Goal: Task Accomplishment & Management: Complete application form

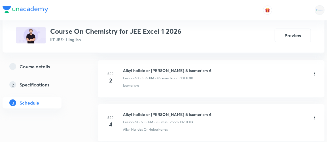
scroll to position [2982, 0]
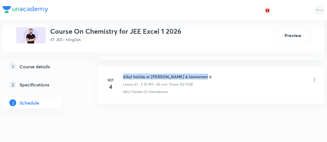
drag, startPoint x: 123, startPoint y: 62, endPoint x: 207, endPoint y: 61, distance: 84.1
click at [207, 74] on div "Alkyl halide or Aryl halide & Isomerism 6 Lesson 61 • 5:35 PM • 85 min • Room 1…" at bounding box center [220, 80] width 194 height 13
copy h6 "Alkyl halide or Aryl halide & Isomerism 6"
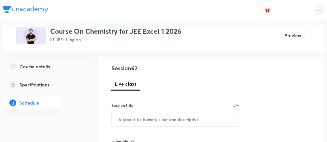
scroll to position [76, 0]
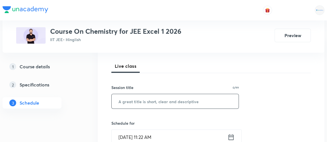
click at [139, 102] on input "text" at bounding box center [174, 101] width 127 height 14
paste input "Alkyl halide or Aryl halide & Isomerism 6"
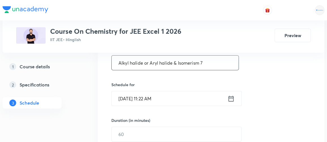
scroll to position [115, 0]
type input "Alkyl halide or Aryl halide & Isomerism 7"
click at [230, 99] on icon at bounding box center [230, 98] width 7 height 8
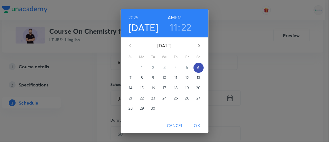
click at [198, 68] on span "6" at bounding box center [199, 68] width 10 height 6
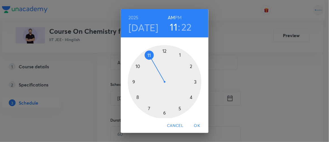
click at [176, 15] on h6 "PM" at bounding box center [178, 18] width 7 height 8
click at [172, 27] on h3 "11" at bounding box center [174, 27] width 8 height 12
click at [177, 109] on div at bounding box center [165, 82] width 74 height 74
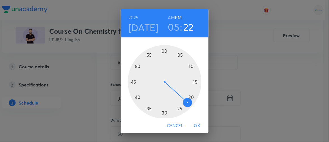
click at [147, 108] on div at bounding box center [165, 82] width 74 height 74
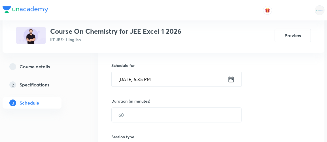
scroll to position [134, 0]
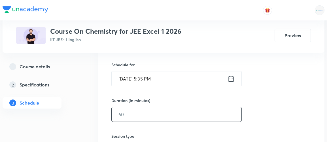
click at [131, 111] on input "text" at bounding box center [176, 114] width 130 height 14
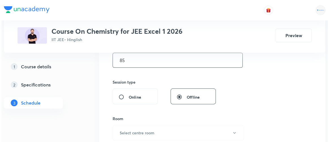
scroll to position [209, 0]
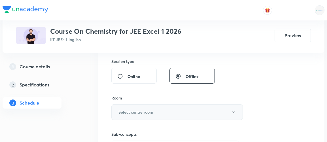
type input "85"
click at [131, 111] on h6 "Select centre room" at bounding box center [135, 112] width 35 height 6
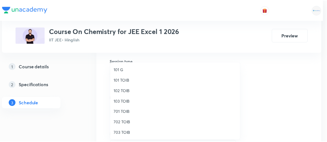
scroll to position [11, 0]
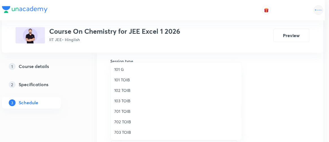
click at [124, 80] on span "101 TOIB" at bounding box center [176, 80] width 124 height 6
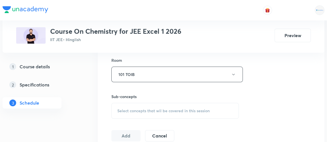
scroll to position [247, 0]
click at [139, 108] on span "Select concepts that wil be covered in this session" at bounding box center [163, 110] width 92 height 5
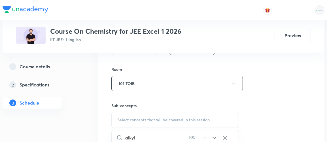
scroll to position [237, 0]
type input "a"
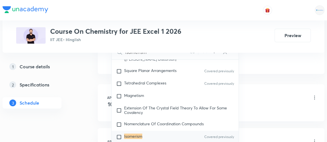
scroll to position [7660, 0]
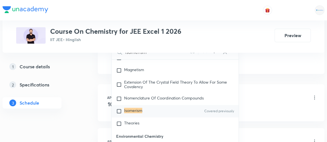
type input "isomerism"
click at [119, 108] on input "checkbox" at bounding box center [120, 111] width 8 height 6
checkbox input "true"
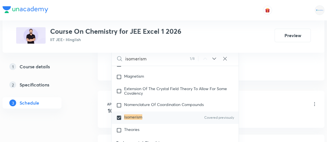
click at [72, 112] on div "1 Course details 2 Specifications 3 Schedule" at bounding box center [41, 88] width 77 height 54
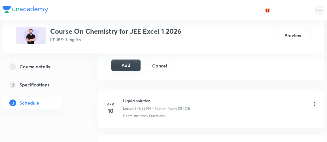
click at [131, 63] on button "Add" at bounding box center [125, 64] width 29 height 11
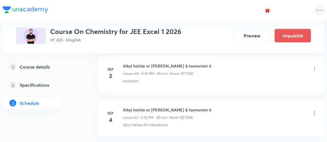
scroll to position [2766, 0]
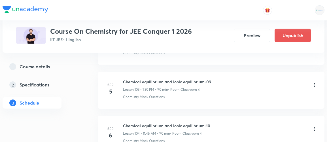
scroll to position [4808, 0]
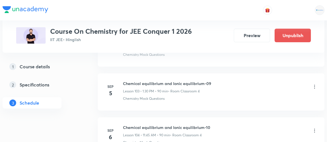
click at [123, 124] on h6 "Chemical equilibrium and Ionic equilibrium-10" at bounding box center [166, 127] width 87 height 6
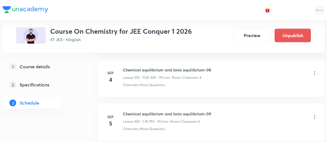
scroll to position [4778, 0]
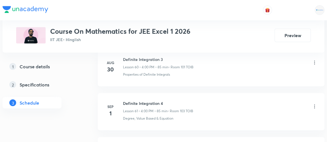
scroll to position [3111, 0]
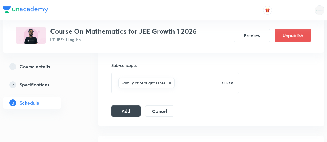
scroll to position [282, 0]
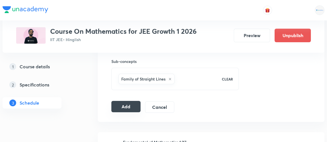
click at [125, 107] on button "Add" at bounding box center [125, 106] width 29 height 11
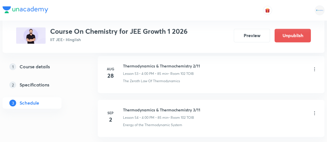
scroll to position [2497, 0]
